Goal: Task Accomplishment & Management: Manage account settings

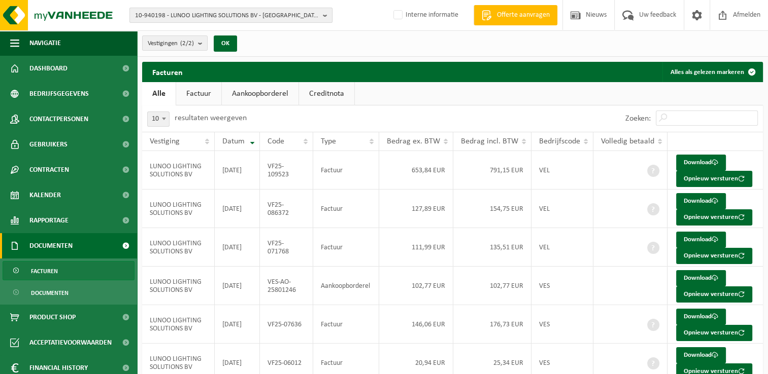
click at [152, 14] on span "10-940198 - LUNOO LIGHTING SOLUTIONS BV - ETTERBEEK" at bounding box center [227, 15] width 184 height 15
paste input "10-862657"
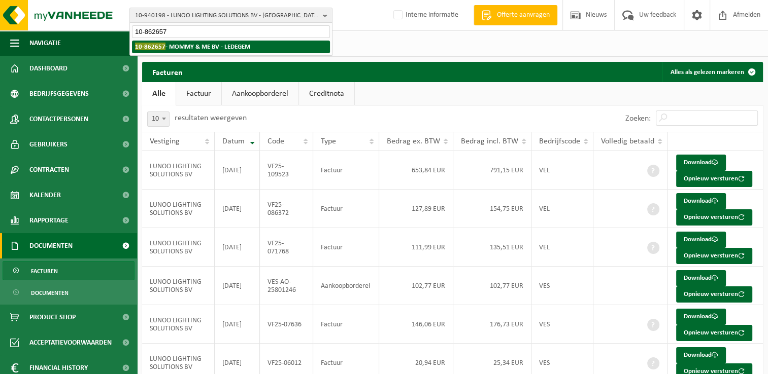
type input "10-862657"
click at [178, 46] on strong "10-862657 - MOMMY & ME BV - LEDEGEM" at bounding box center [192, 47] width 115 height 8
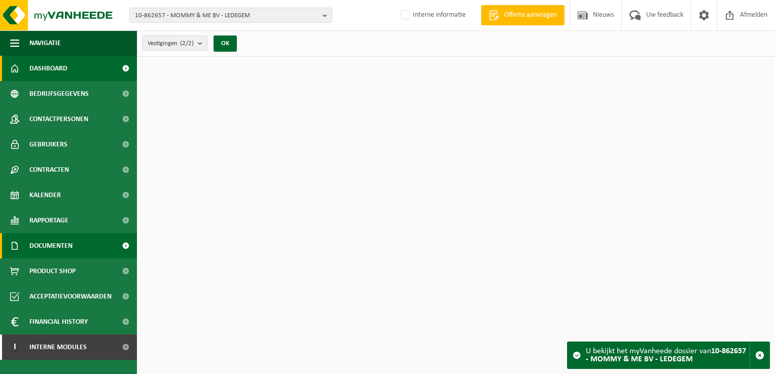
click at [65, 253] on span "Documenten" at bounding box center [50, 245] width 43 height 25
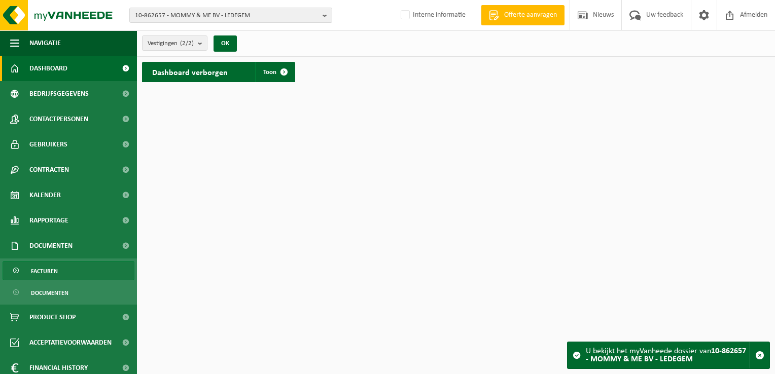
click at [70, 267] on link "Facturen" at bounding box center [69, 270] width 132 height 19
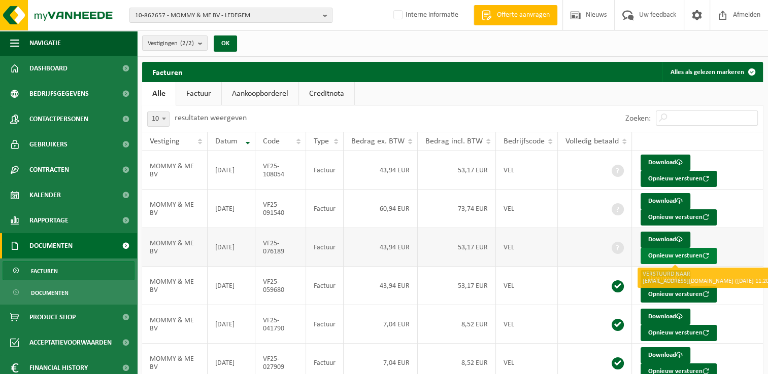
click at [668, 255] on button "Opnieuw versturen" at bounding box center [678, 256] width 76 height 16
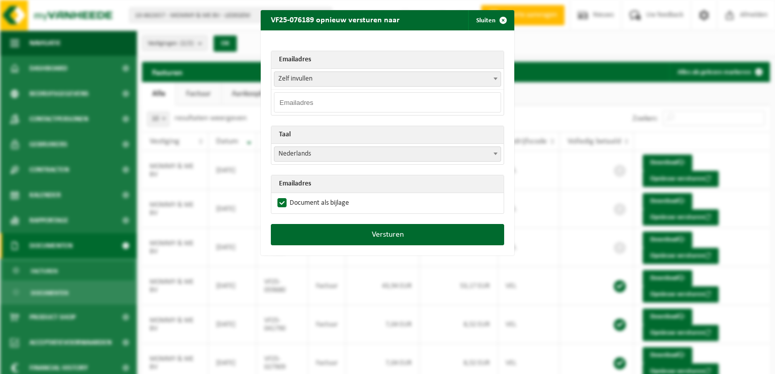
click at [302, 100] on input "email" at bounding box center [387, 102] width 227 height 20
paste input "info@paindami.be"
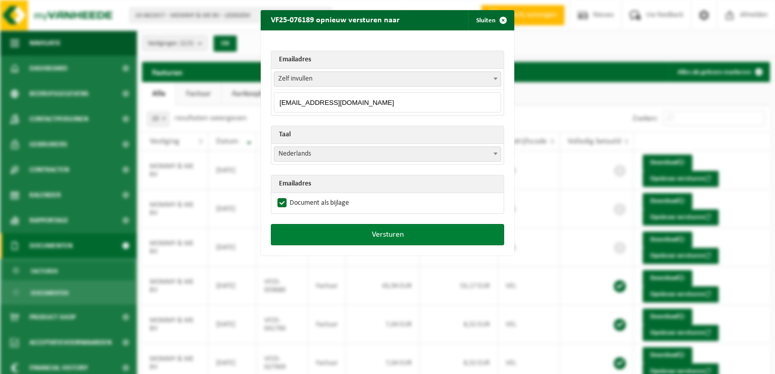
type input "info@paindami.be"
click at [350, 237] on button "Versturen" at bounding box center [387, 234] width 233 height 21
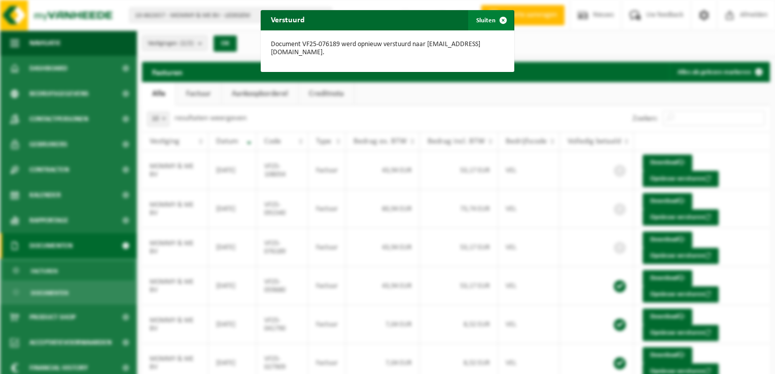
click at [498, 21] on span "button" at bounding box center [503, 20] width 20 height 20
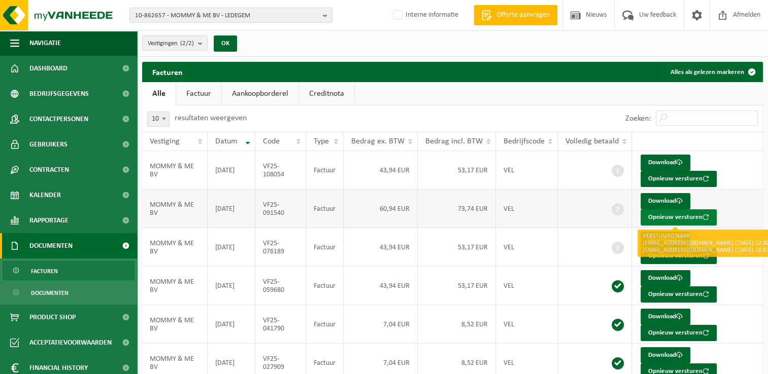
click at [660, 216] on button "Opnieuw versturen" at bounding box center [678, 218] width 76 height 16
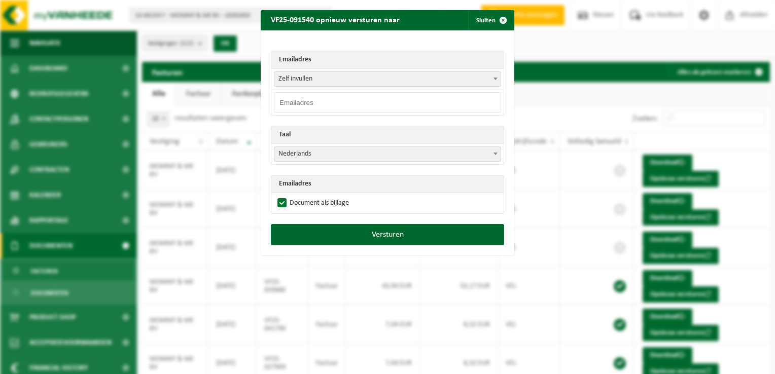
click at [298, 102] on input "email" at bounding box center [387, 102] width 227 height 20
paste input "info@paindami.be"
type input "info@paindami.be"
click at [298, 46] on div "Emailadres Zelf invullen joke@inside-out.be info@paindami.be Zelf invullen info…" at bounding box center [388, 127] width 254 height 194
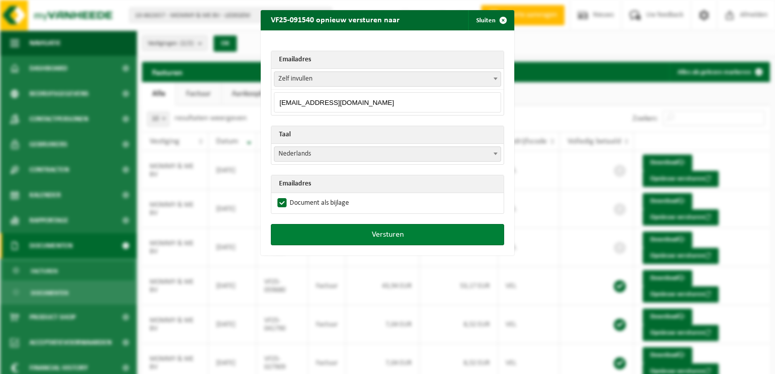
click at [354, 232] on button "Versturen" at bounding box center [387, 234] width 233 height 21
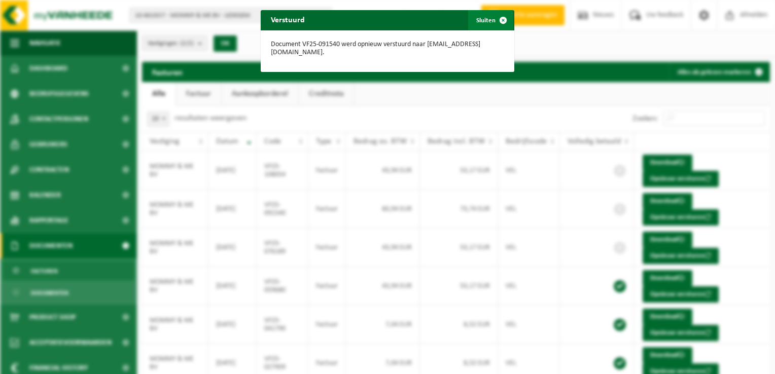
click at [498, 19] on span "button" at bounding box center [503, 20] width 20 height 20
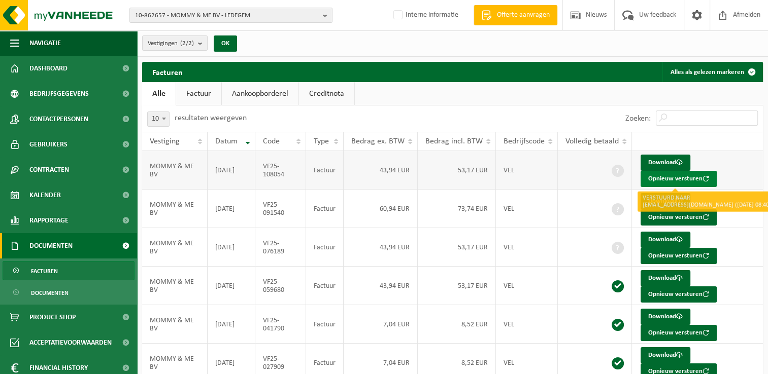
click at [664, 181] on button "Opnieuw versturen" at bounding box center [678, 179] width 76 height 16
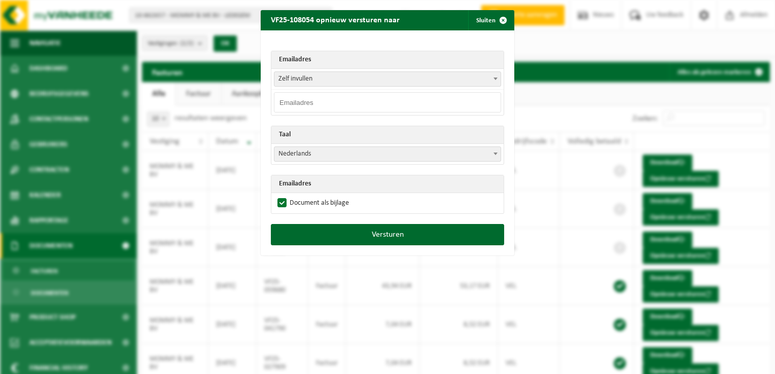
click at [299, 100] on input "email" at bounding box center [387, 102] width 227 height 20
paste input "info@paindami.be"
type input "info@paindami.be"
click at [303, 40] on div "Emailadres Zelf invullen joke@inside-out.be info@paindami.be Zelf invullen info…" at bounding box center [388, 127] width 254 height 194
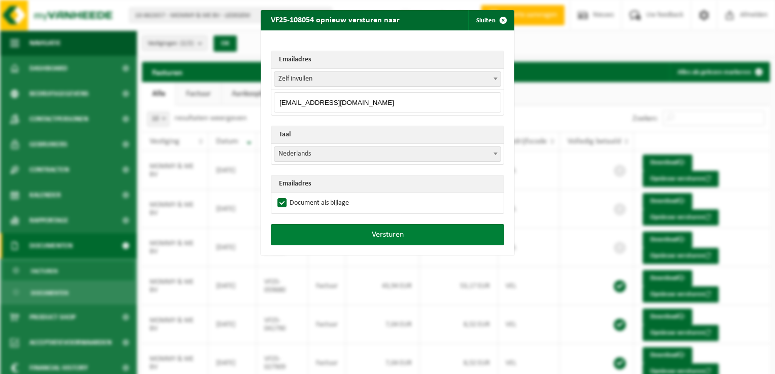
click at [391, 236] on button "Versturen" at bounding box center [387, 234] width 233 height 21
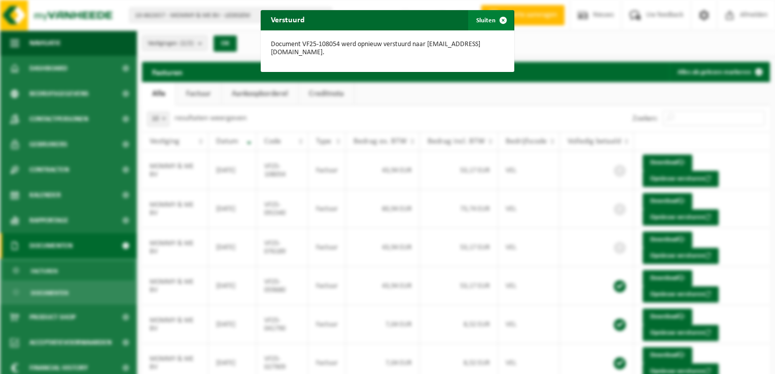
click at [499, 19] on span "button" at bounding box center [503, 20] width 20 height 20
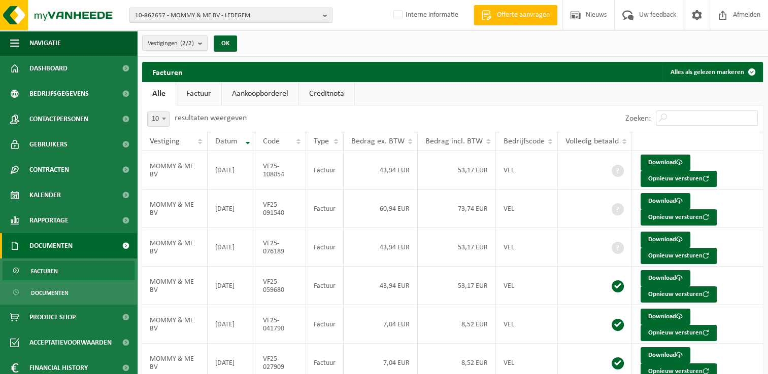
click at [167, 15] on span "10-862657 - MOMMY & ME BV - LEDEGEM" at bounding box center [227, 15] width 184 height 15
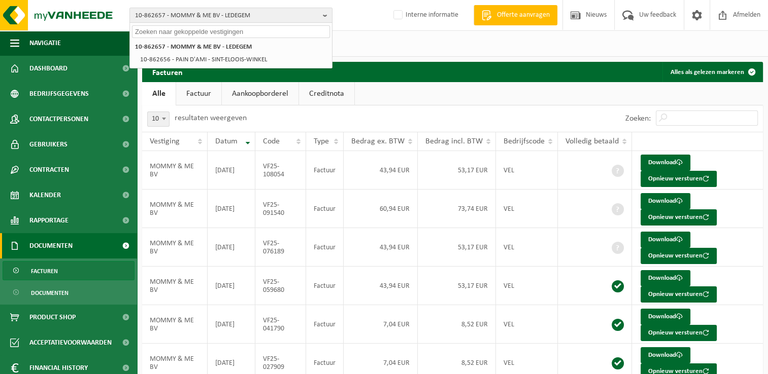
paste input "10-965115"
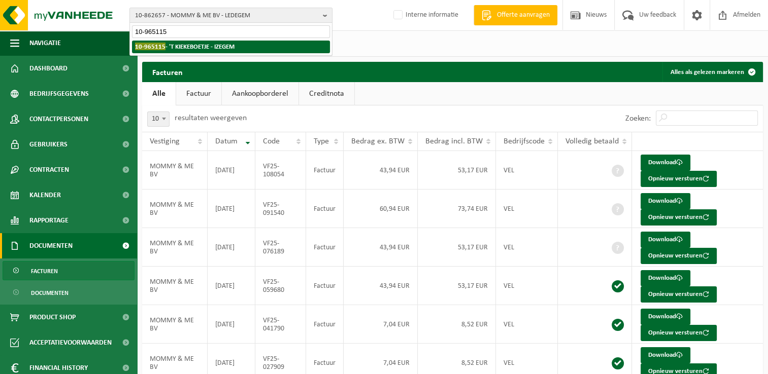
type input "10-965115"
click at [187, 46] on strong "10-965115 - 'T KIEKEBOETJE - IZEGEM" at bounding box center [184, 47] width 99 height 8
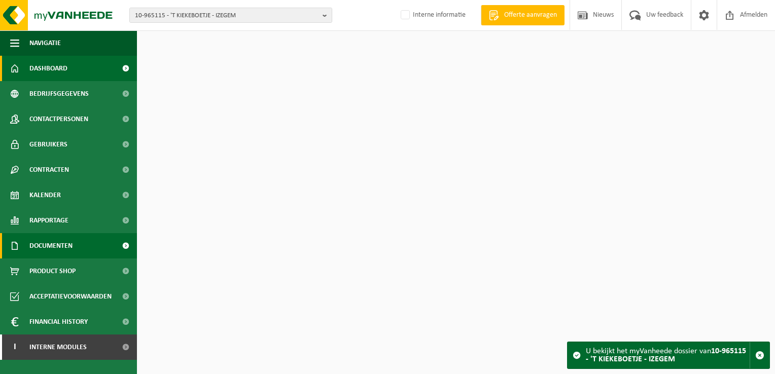
click at [55, 255] on span "Documenten" at bounding box center [50, 245] width 43 height 25
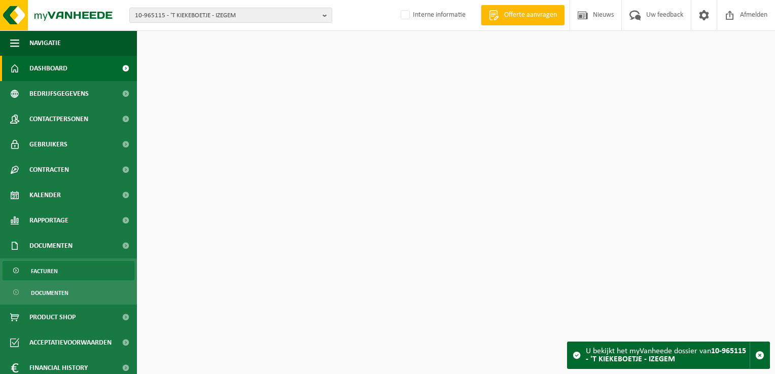
click at [64, 274] on link "Facturen" at bounding box center [69, 270] width 132 height 19
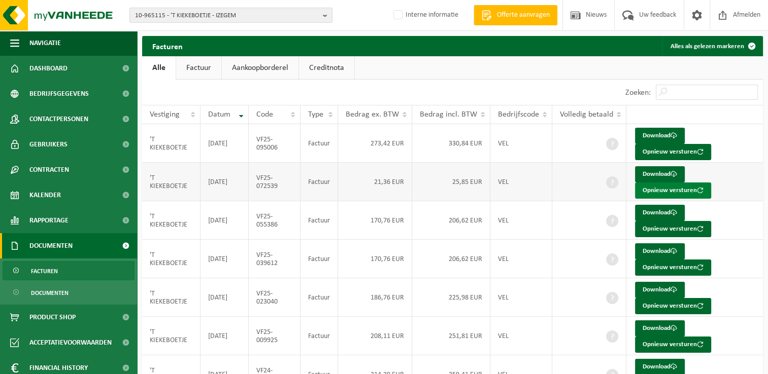
click at [648, 193] on button "Opnieuw versturen" at bounding box center [673, 191] width 76 height 16
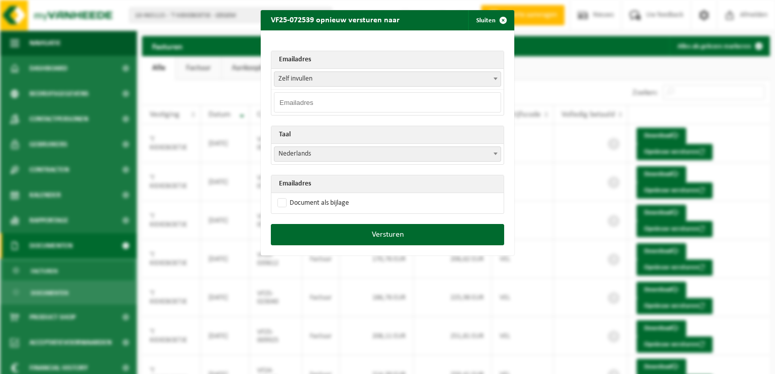
click at [296, 80] on span "Zelf invullen" at bounding box center [388, 79] width 226 height 14
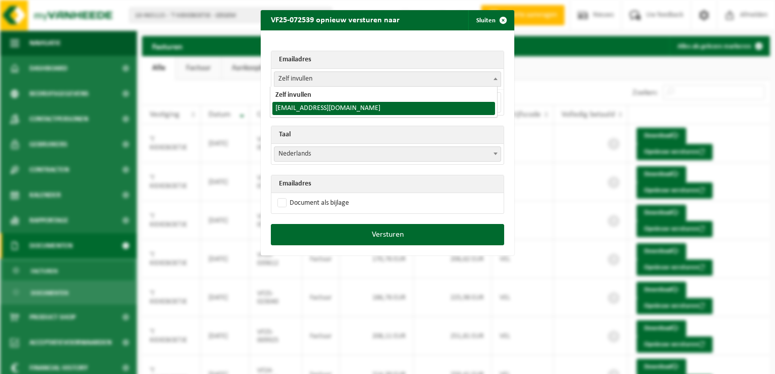
select select "info@tkiekske.be"
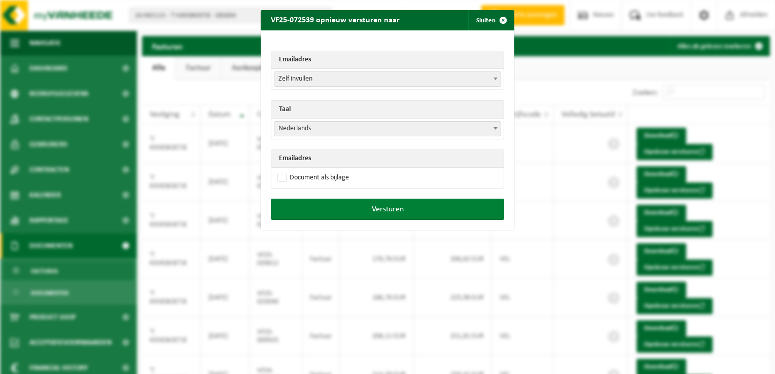
click at [362, 212] on button "Versturen" at bounding box center [387, 209] width 233 height 21
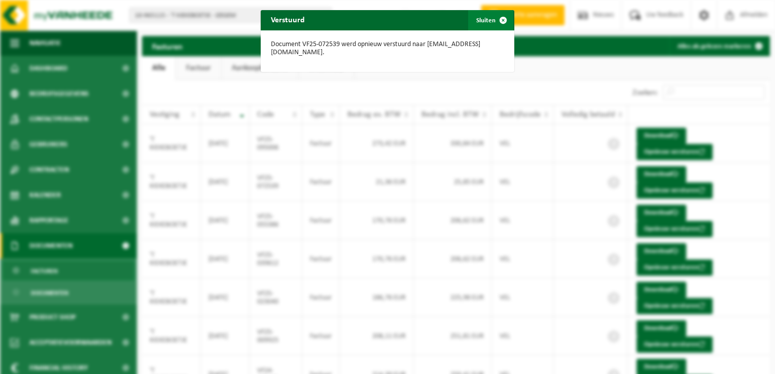
click at [497, 20] on span "button" at bounding box center [503, 20] width 20 height 20
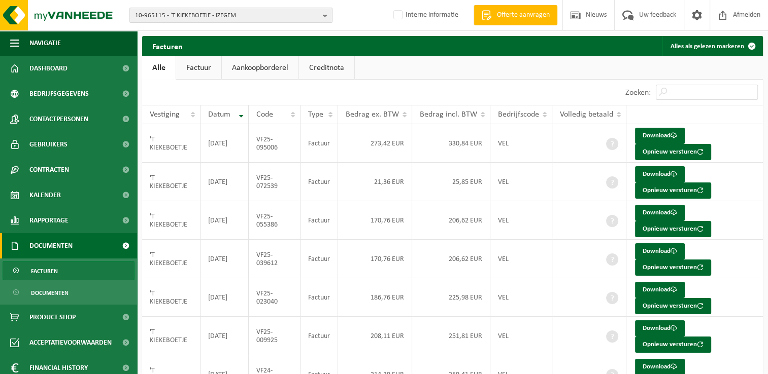
click at [154, 12] on span "10-965115 - 'T KIEKEBOETJE - IZEGEM" at bounding box center [227, 15] width 184 height 15
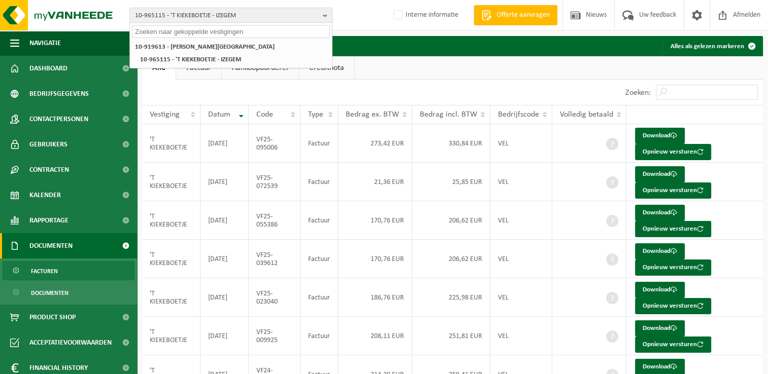
paste input "10-979670"
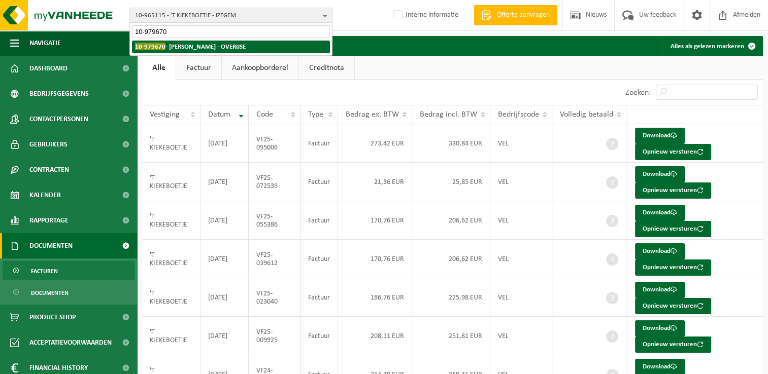
type input "10-979670"
click at [180, 47] on strong "10-979670 - CARBONEZ KARLINE - OVERIJSE" at bounding box center [190, 47] width 111 height 8
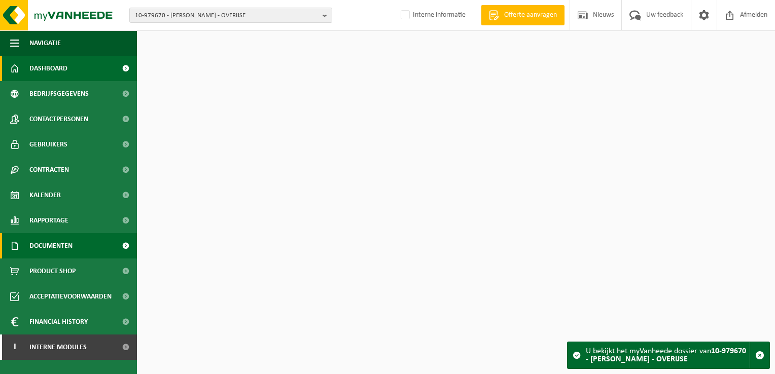
click at [69, 240] on span "Documenten" at bounding box center [50, 245] width 43 height 25
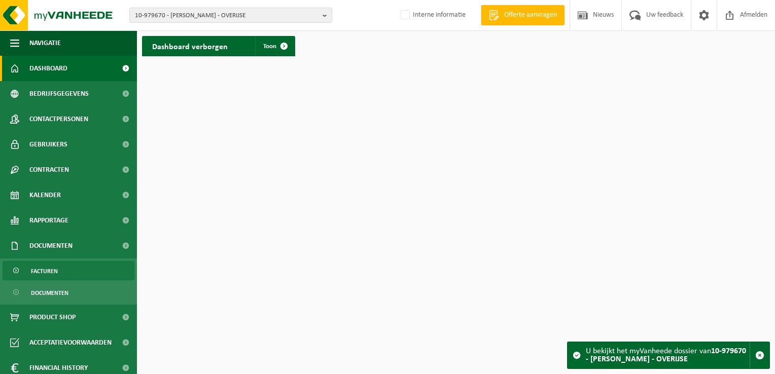
click at [76, 273] on link "Facturen" at bounding box center [69, 270] width 132 height 19
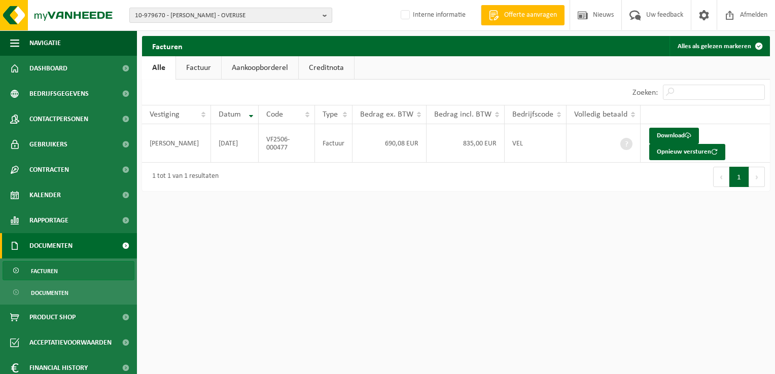
click at [173, 15] on span "10-979670 - [PERSON_NAME] - OVERIJSE" at bounding box center [227, 15] width 184 height 15
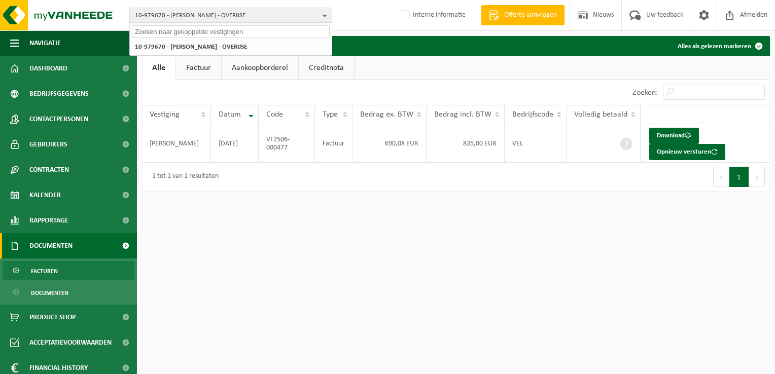
paste input "10-966410"
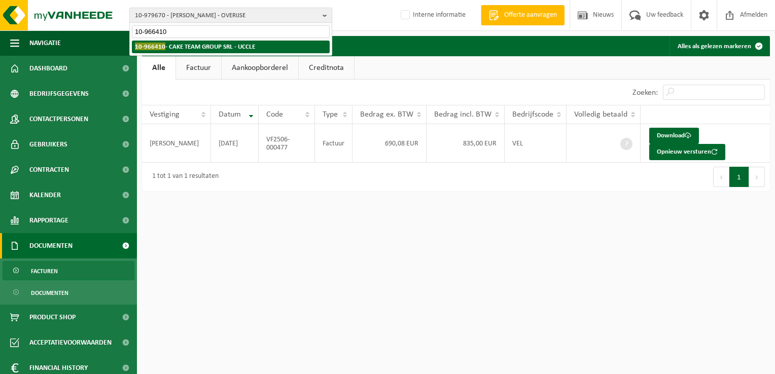
type input "10-966410"
click at [182, 45] on strong "10-966410 - CAKE TEAM GROUP SRL - UCCLE" at bounding box center [195, 47] width 120 height 8
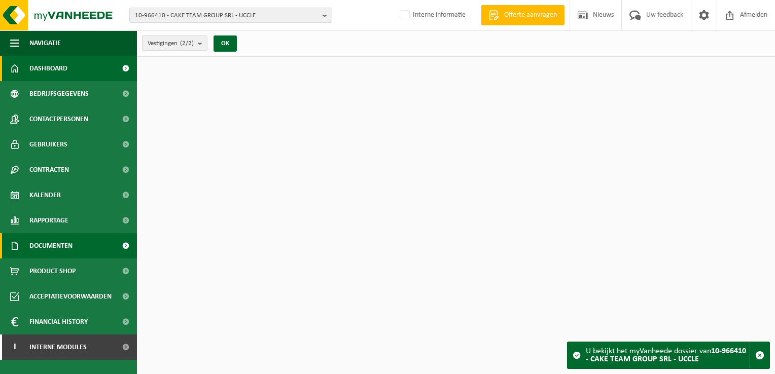
click at [66, 252] on span "Documenten" at bounding box center [50, 245] width 43 height 25
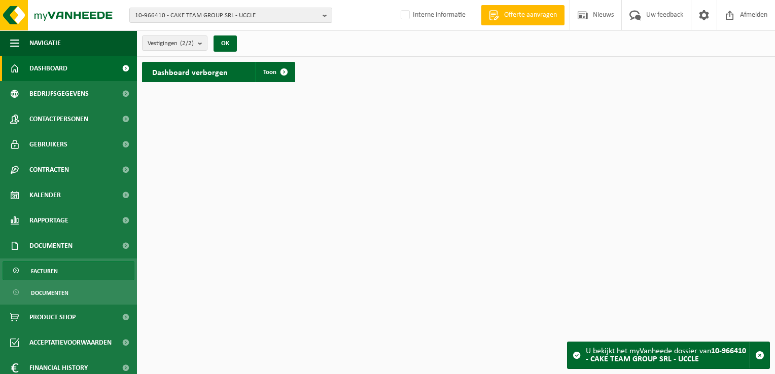
click at [73, 269] on link "Facturen" at bounding box center [69, 270] width 132 height 19
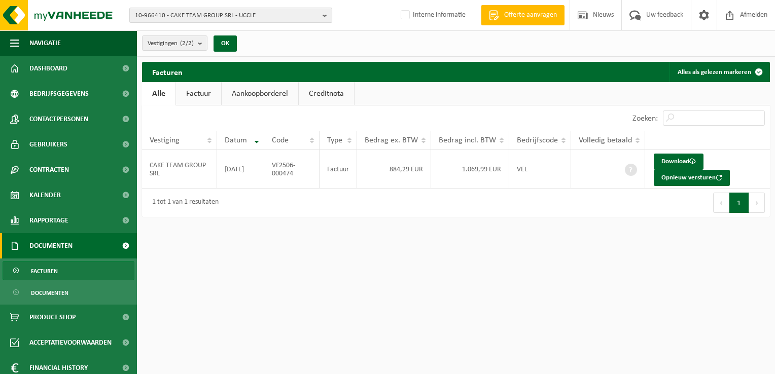
click at [211, 20] on span "10-966410 - CAKE TEAM GROUP SRL - UCCLE" at bounding box center [227, 15] width 184 height 15
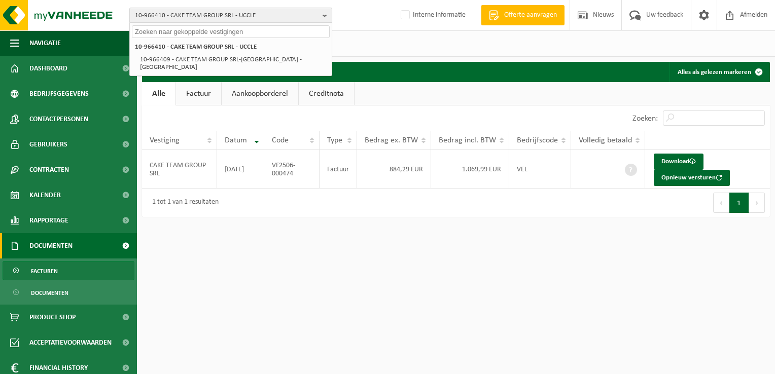
paste input "10-983316"
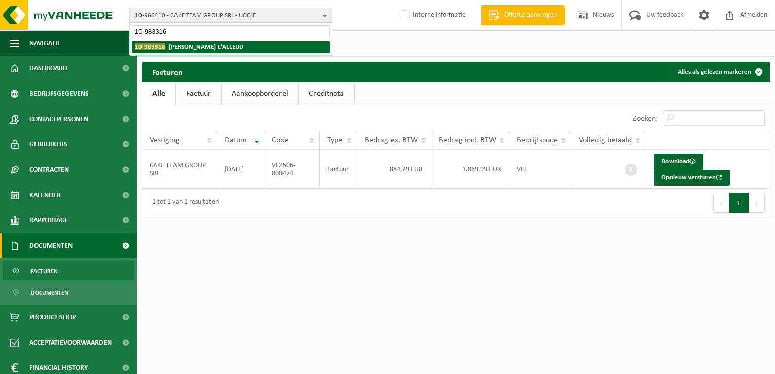
type input "10-983316"
click at [196, 45] on strong "10-983316 - VANKEERBERGHEN [PERSON_NAME]-L'ALLEUD" at bounding box center [189, 47] width 109 height 8
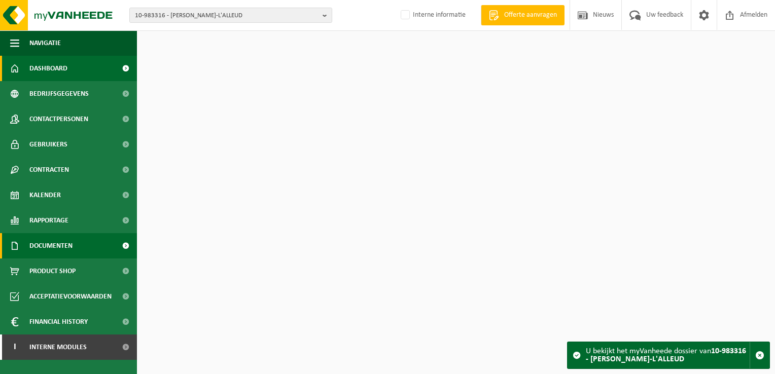
click at [70, 249] on span "Documenten" at bounding box center [50, 245] width 43 height 25
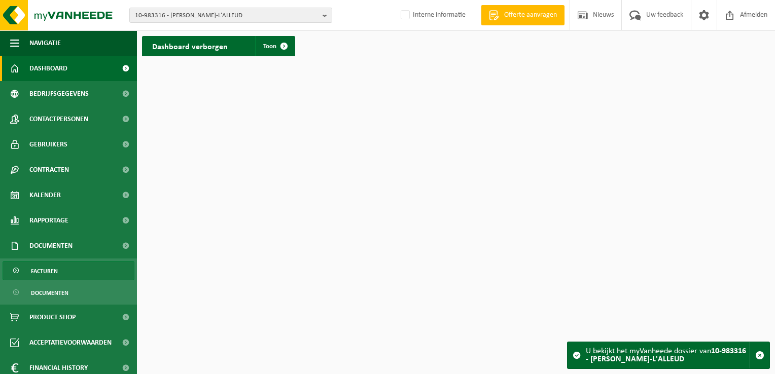
click at [72, 271] on link "Facturen" at bounding box center [69, 270] width 132 height 19
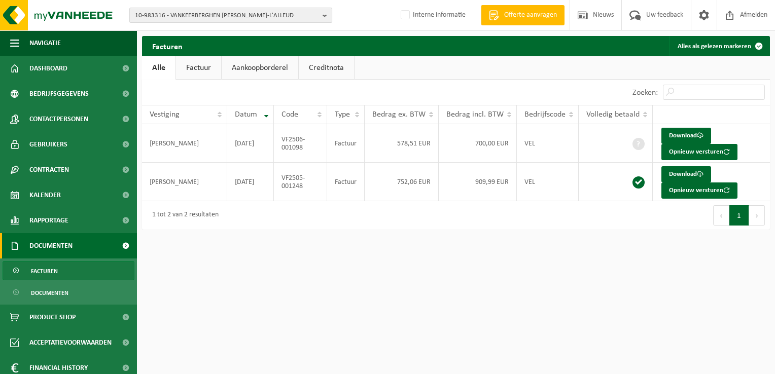
click at [194, 16] on span "10-983316 - VANKEERBERGHEN [PERSON_NAME]-L'ALLEUD" at bounding box center [227, 15] width 184 height 15
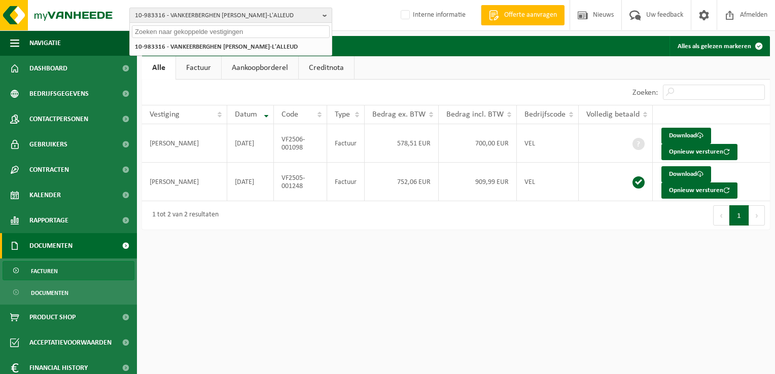
paste input "10-965115"
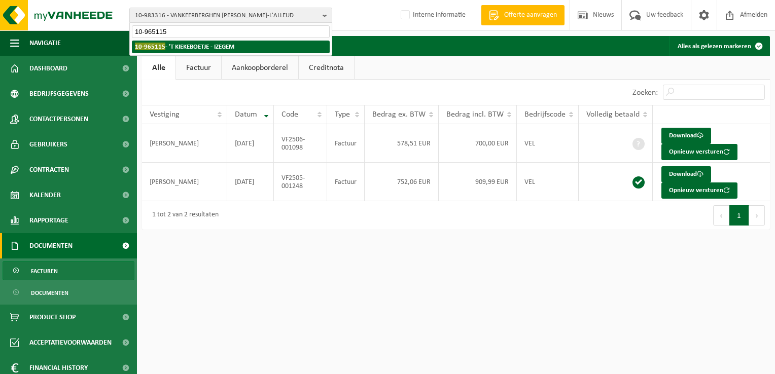
type input "10-965115"
click at [177, 43] on strong "10-965115 - 'T KIEKEBOETJE - IZEGEM" at bounding box center [184, 47] width 99 height 8
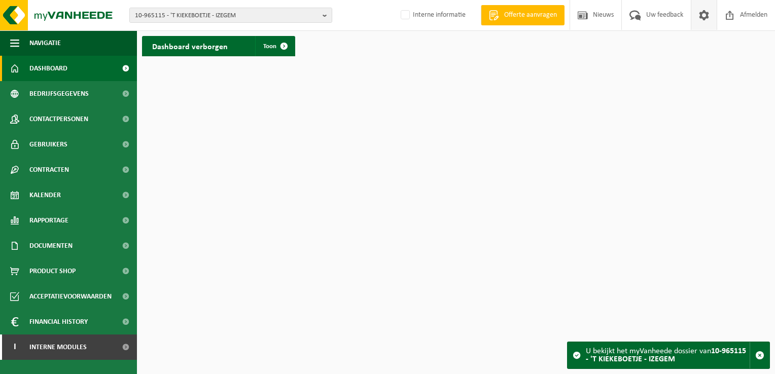
click at [699, 15] on span at bounding box center [704, 15] width 15 height 30
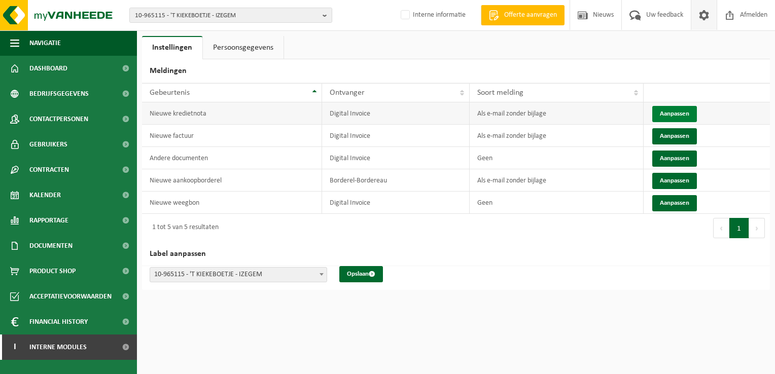
click at [672, 113] on button "Aanpassen" at bounding box center [675, 114] width 45 height 16
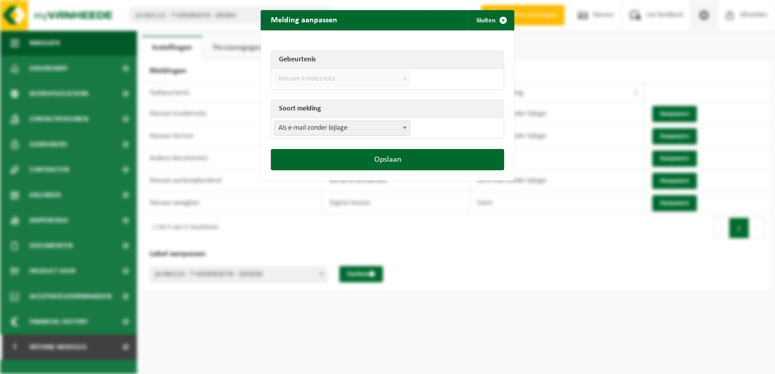
click at [317, 128] on span "Als e-mail zonder bijlage" at bounding box center [342, 128] width 135 height 14
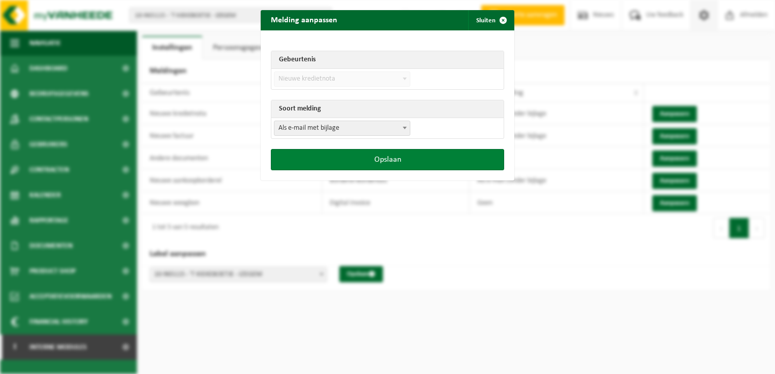
click at [392, 162] on button "Opslaan" at bounding box center [387, 159] width 233 height 21
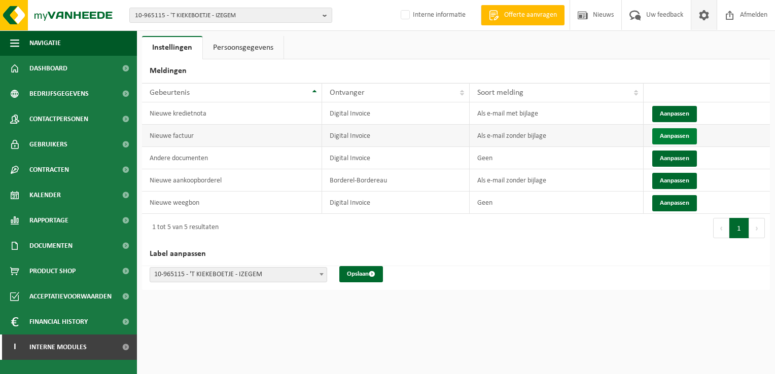
click at [679, 133] on button "Aanpassen" at bounding box center [675, 136] width 45 height 16
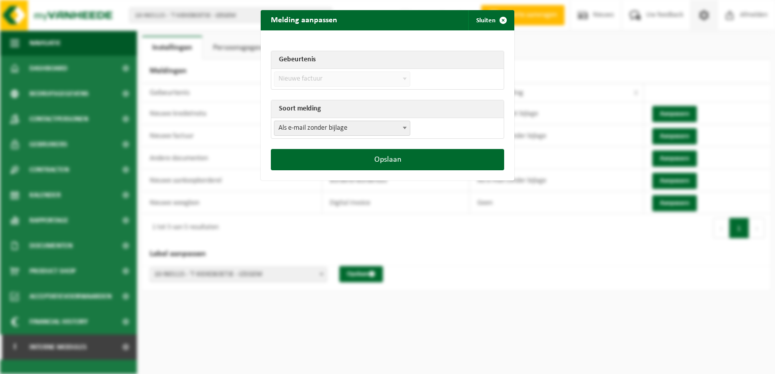
click at [372, 133] on span "Als e-mail zonder bijlage" at bounding box center [342, 128] width 135 height 14
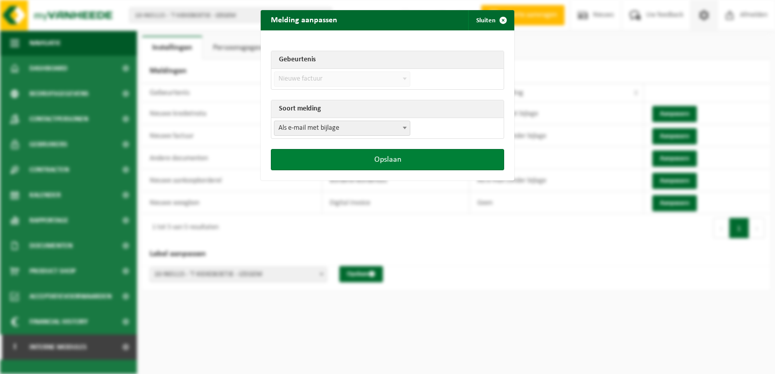
click at [425, 157] on button "Opslaan" at bounding box center [387, 159] width 233 height 21
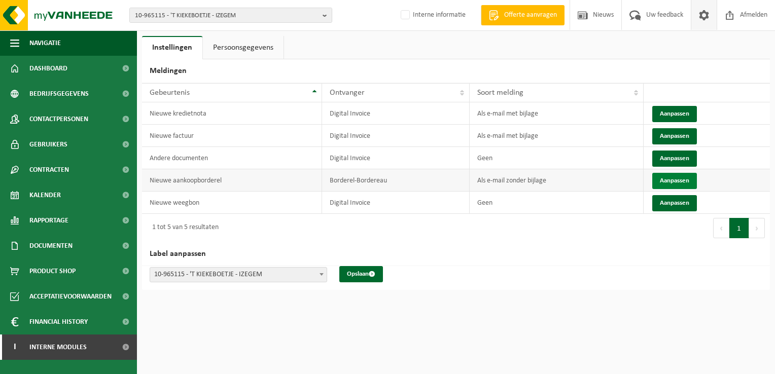
click at [672, 176] on button "Aanpassen" at bounding box center [675, 181] width 45 height 16
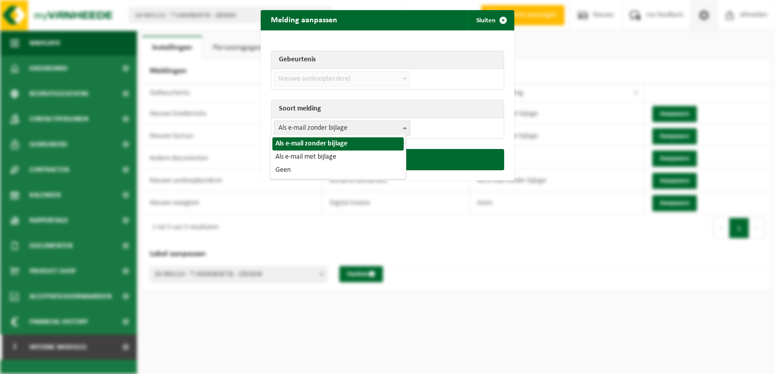
click at [347, 128] on span "Als e-mail zonder bijlage" at bounding box center [342, 128] width 135 height 14
drag, startPoint x: 346, startPoint y: 147, endPoint x: 353, endPoint y: 153, distance: 10.1
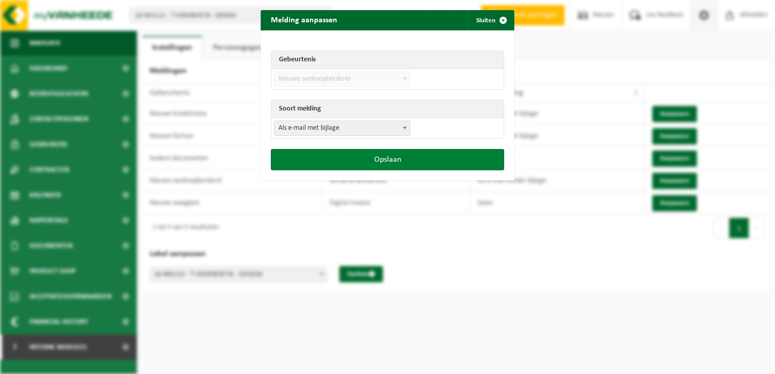
click at [375, 159] on button "Opslaan" at bounding box center [387, 159] width 233 height 21
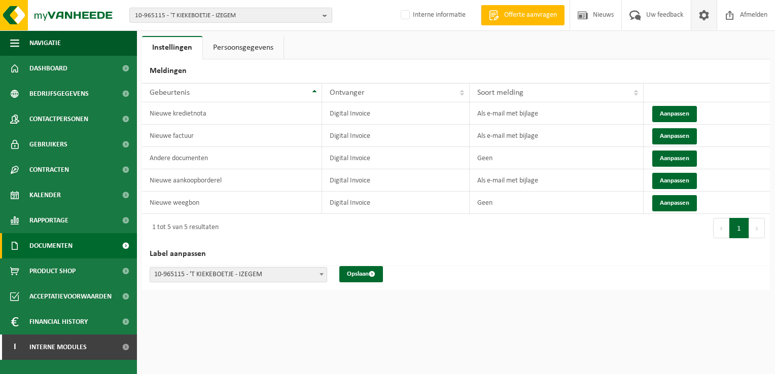
click at [59, 244] on span "Documenten" at bounding box center [50, 245] width 43 height 25
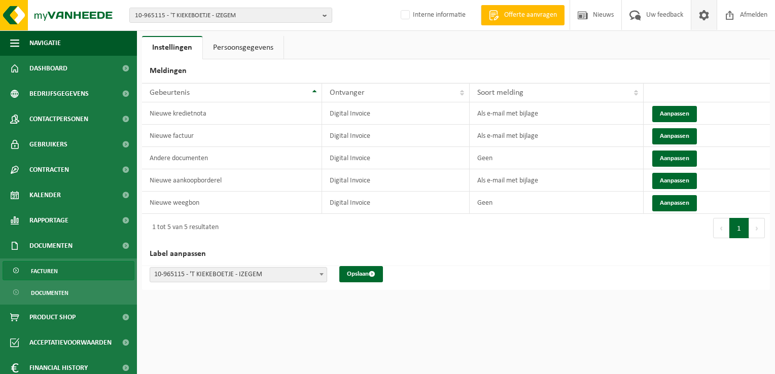
click at [78, 268] on link "Facturen" at bounding box center [69, 270] width 132 height 19
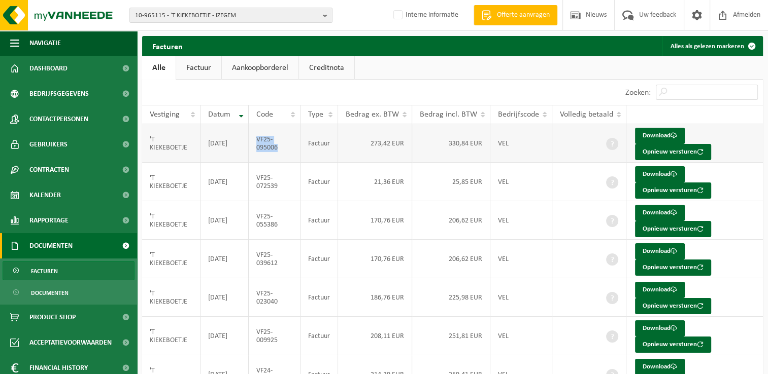
drag, startPoint x: 286, startPoint y: 150, endPoint x: 258, endPoint y: 141, distance: 29.4
click at [258, 141] on td "VF25-095006" at bounding box center [275, 143] width 52 height 39
copy td "VF25-095006"
drag, startPoint x: 281, startPoint y: 189, endPoint x: 256, endPoint y: 177, distance: 27.7
click at [256, 177] on td "VF25-072539" at bounding box center [275, 182] width 52 height 39
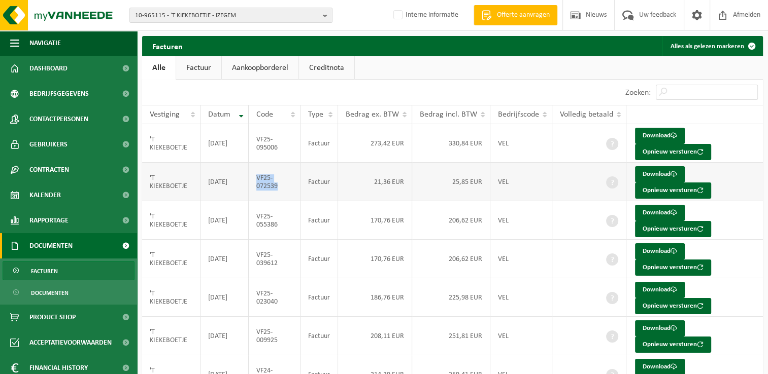
copy td "VF25-072539"
click at [517, 70] on ul "Alle Factuur Aankoopborderel Creditnota" at bounding box center [452, 67] width 621 height 23
click at [649, 191] on button "Opnieuw versturen" at bounding box center [673, 191] width 76 height 16
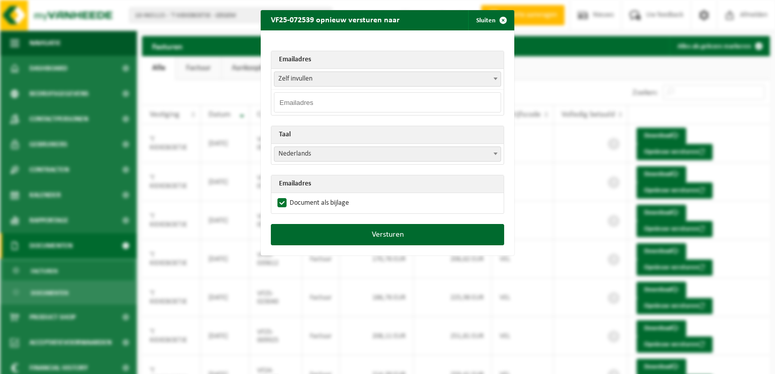
click at [313, 80] on span "Zelf invullen" at bounding box center [388, 79] width 226 height 14
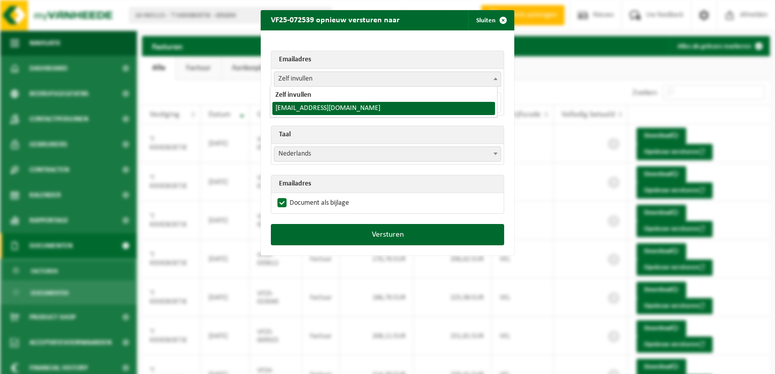
select select "[EMAIL_ADDRESS][DOMAIN_NAME]"
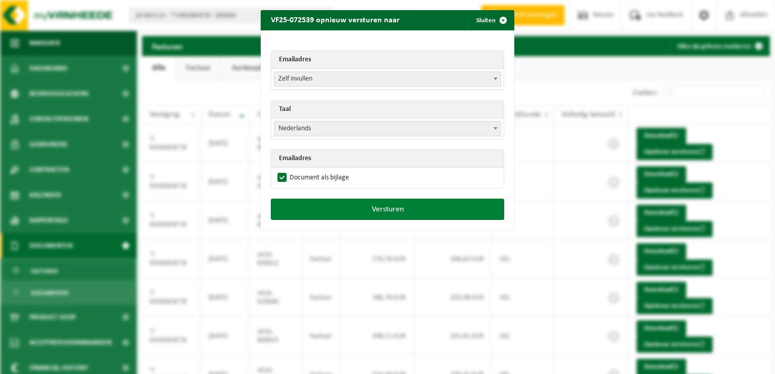
click at [346, 208] on button "Versturen" at bounding box center [387, 209] width 233 height 21
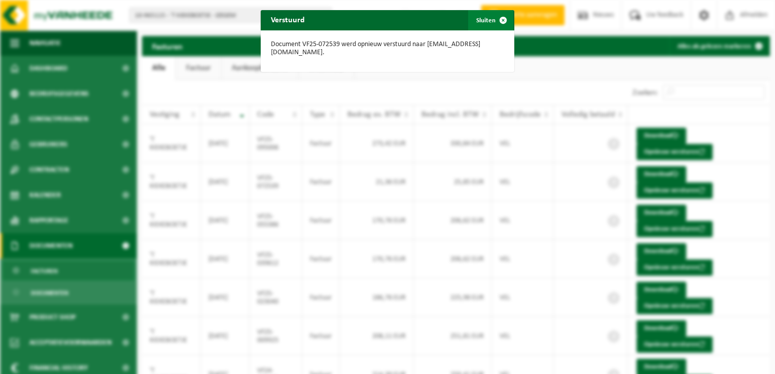
click at [498, 17] on span "button" at bounding box center [503, 20] width 20 height 20
